Goal: Information Seeking & Learning: Learn about a topic

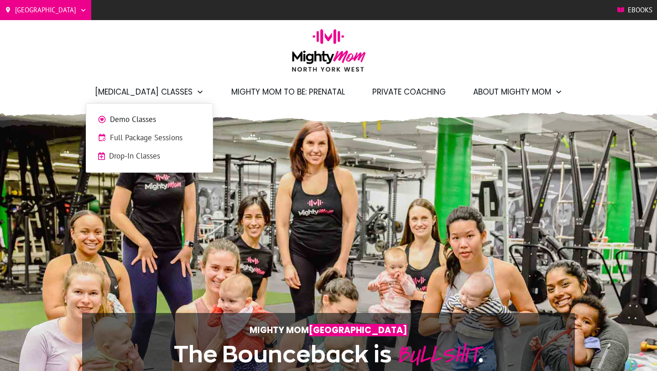
click at [143, 122] on span "Demo Classes" at bounding box center [155, 120] width 91 height 12
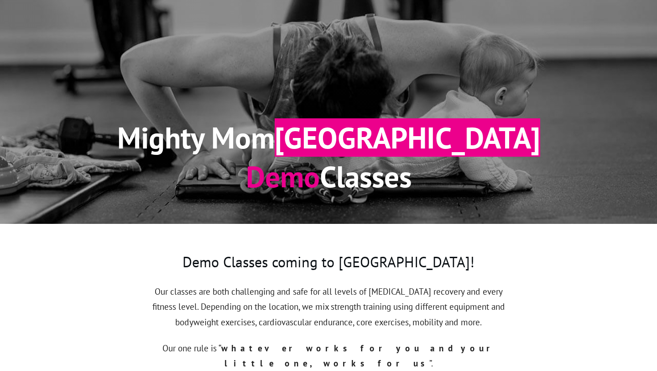
scroll to position [34, 0]
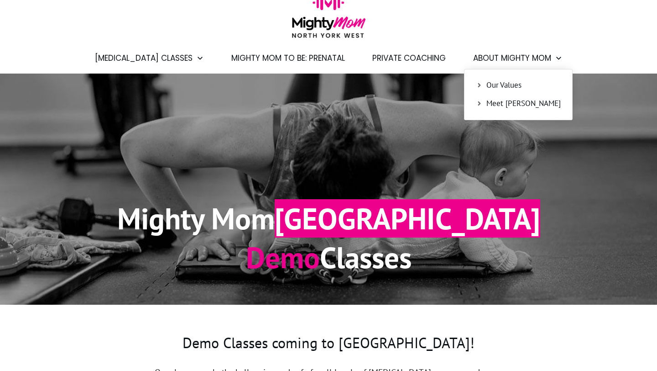
click at [490, 109] on span "Meet [PERSON_NAME]" at bounding box center [524, 104] width 74 height 12
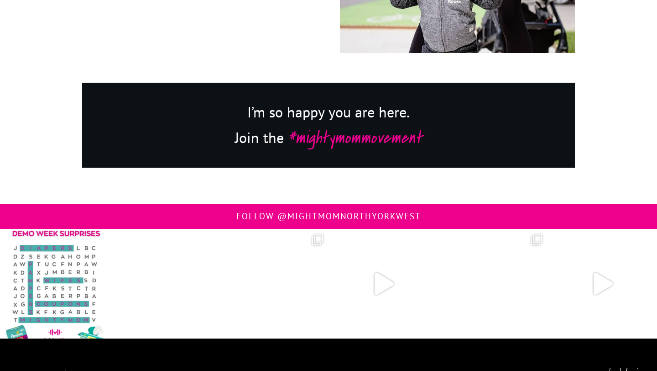
scroll to position [1600, 0]
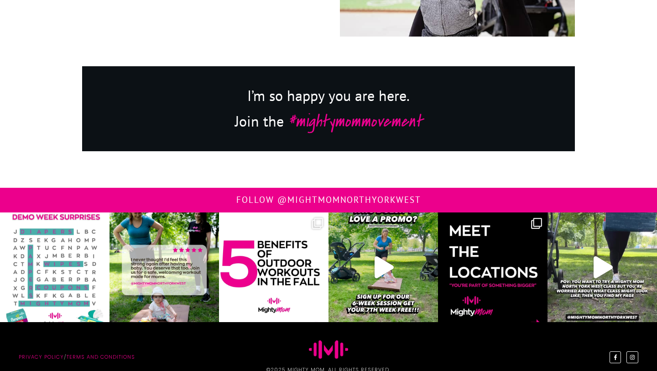
click at [490, 278] on img at bounding box center [493, 267] width 110 height 110
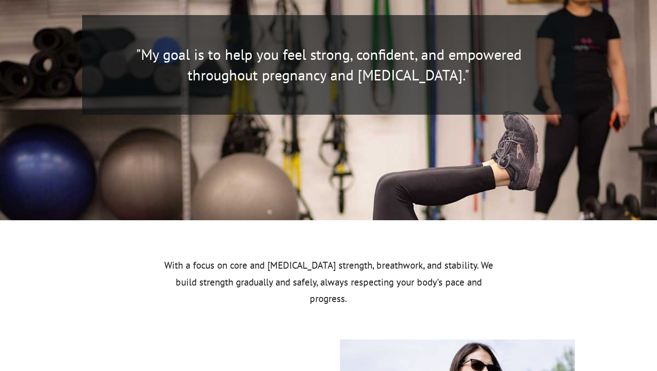
scroll to position [769, 0]
